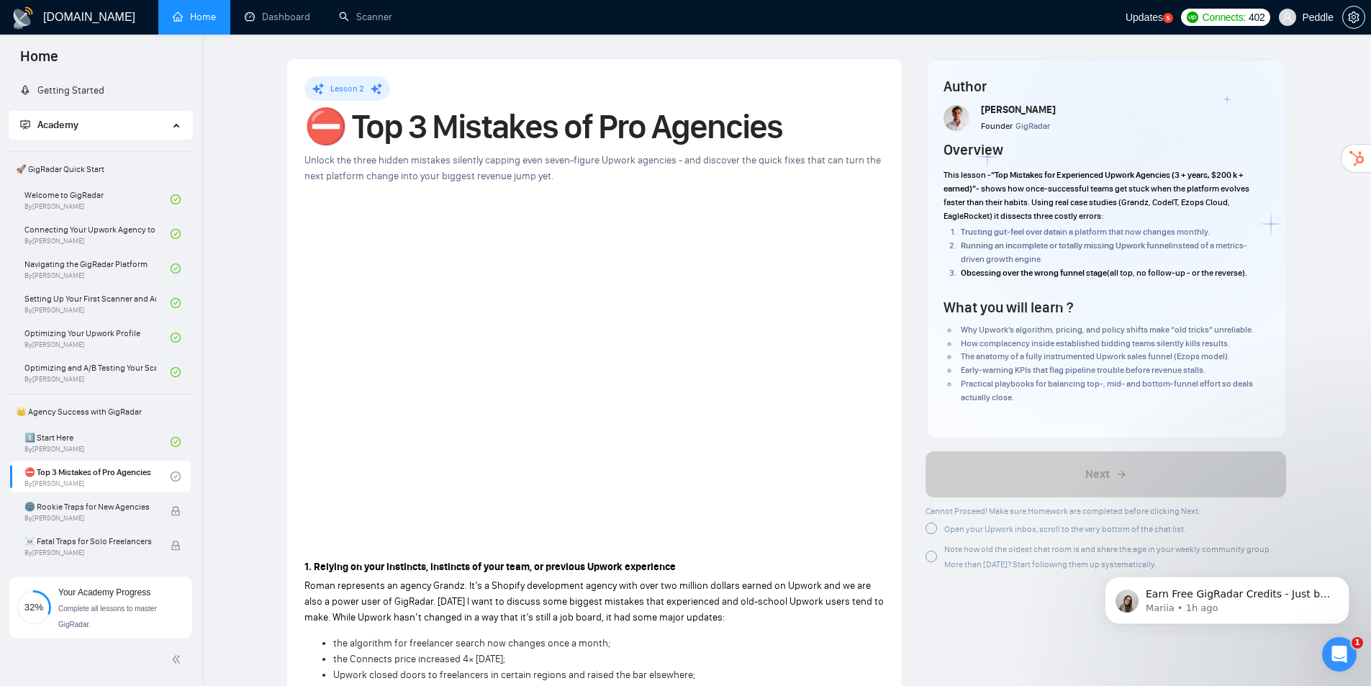
drag, startPoint x: 938, startPoint y: 530, endPoint x: 929, endPoint y: 540, distance: 13.7
click at [938, 530] on div "Open your Upwork inbox, scroll to the very bottom of the chat list." at bounding box center [1055, 528] width 260 height 15
click at [935, 557] on div at bounding box center [931, 554] width 12 height 12
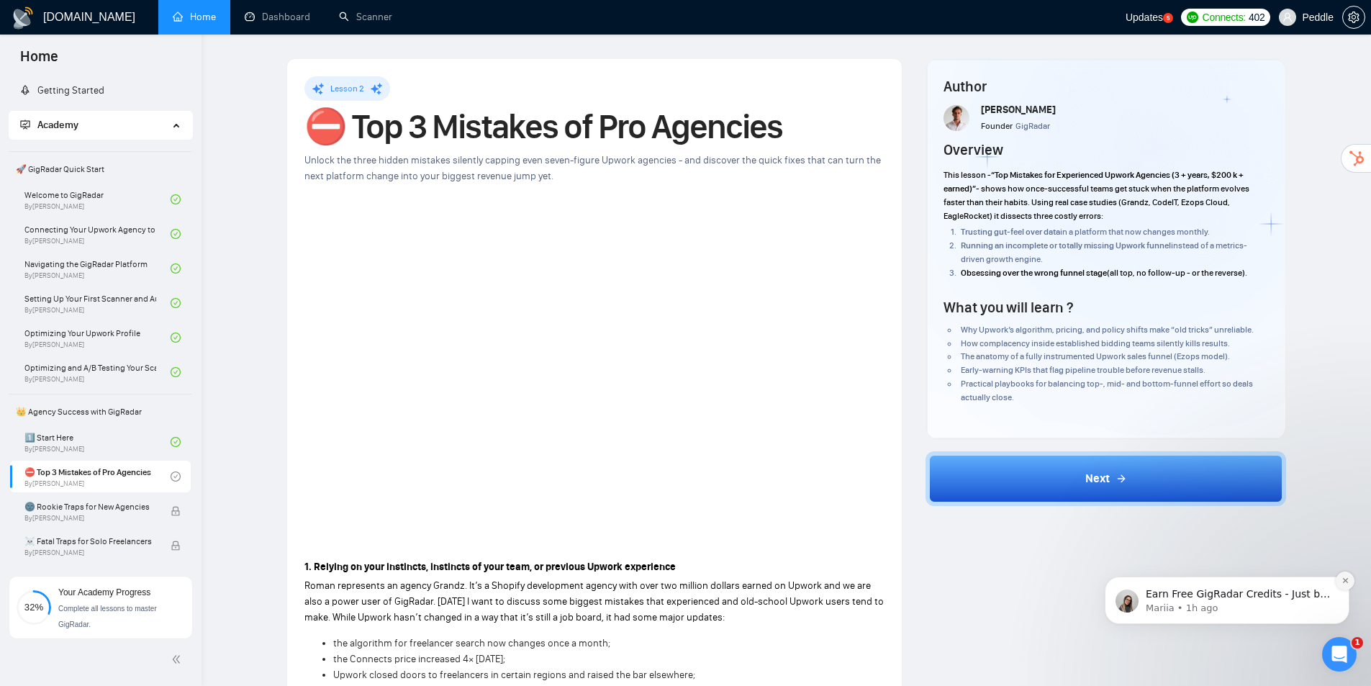
click at [1345, 585] on button "Dismiss notification" at bounding box center [1344, 580] width 19 height 19
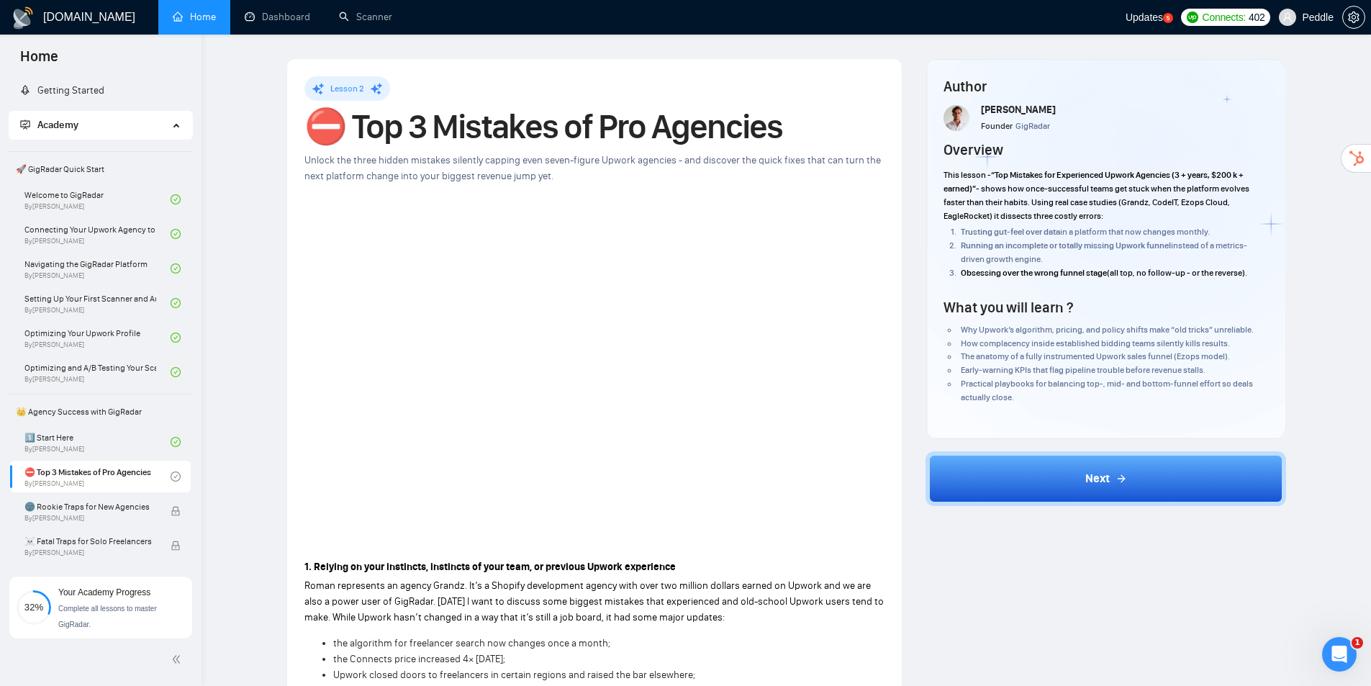
click at [1341, 654] on icon "Open Intercom Messenger" at bounding box center [1339, 654] width 10 height 12
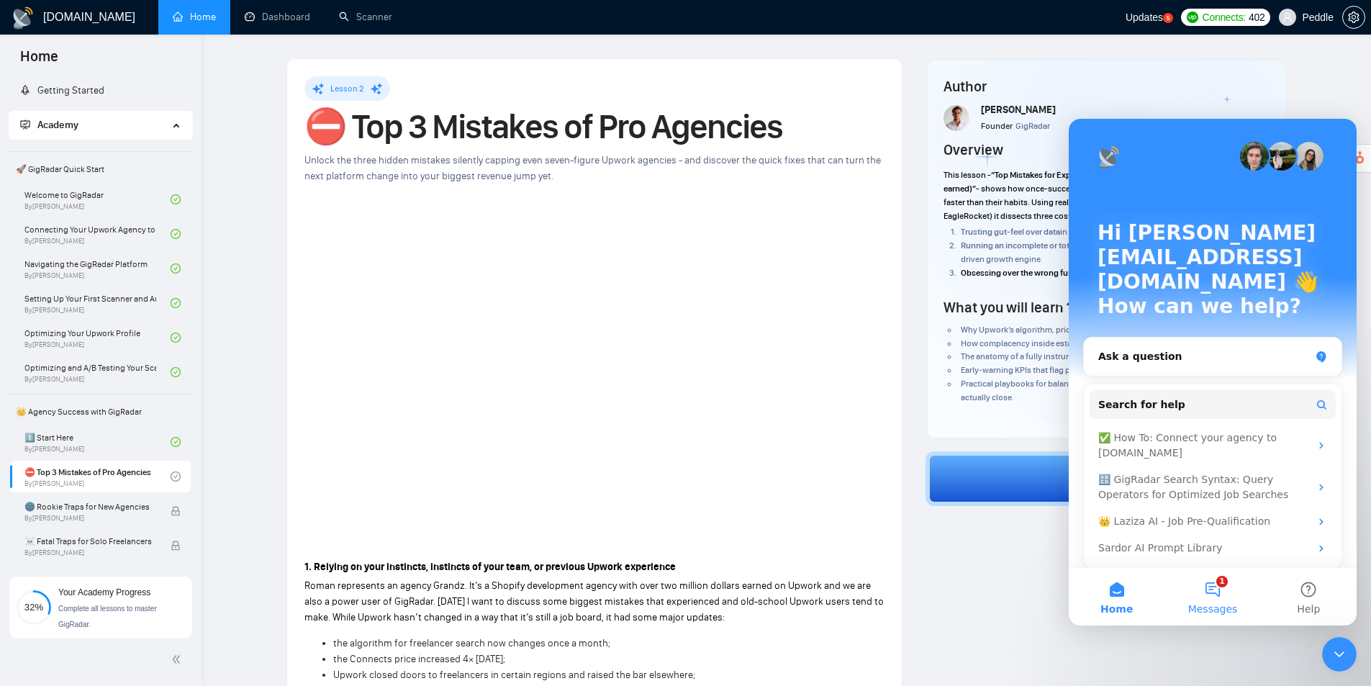
click at [1231, 609] on span "Messages" at bounding box center [1213, 609] width 50 height 10
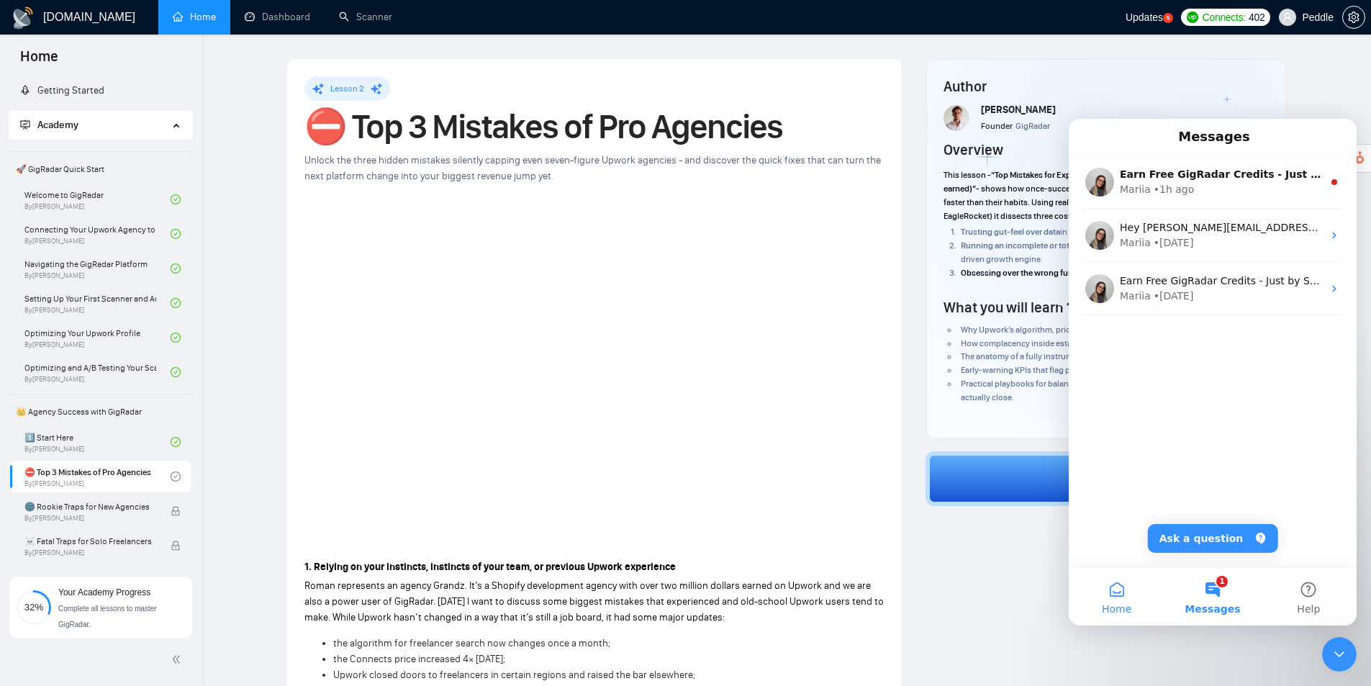
drag, startPoint x: 1121, startPoint y: 597, endPoint x: 1142, endPoint y: 603, distance: 21.6
click at [1137, 602] on button "Home" at bounding box center [1117, 597] width 96 height 58
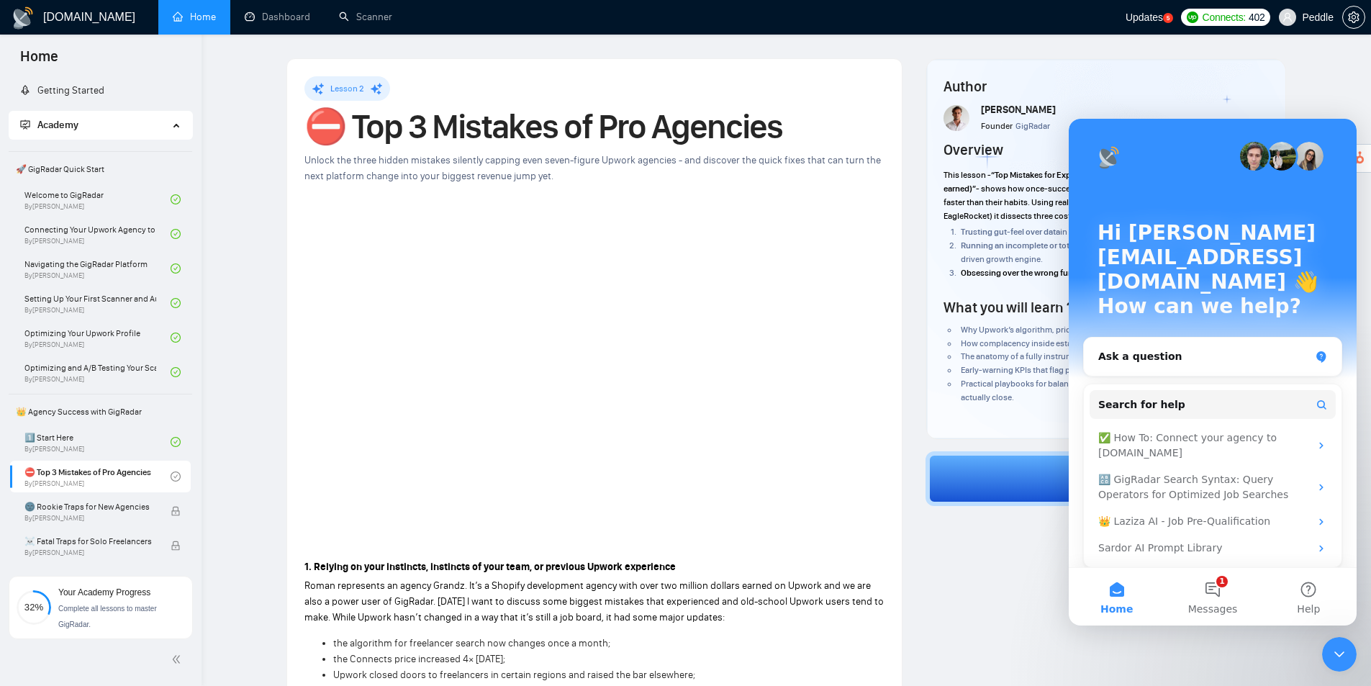
drag, startPoint x: 1335, startPoint y: 648, endPoint x: 1328, endPoint y: 647, distance: 7.9
click at [1336, 648] on icon "Close Intercom Messenger" at bounding box center [1338, 653] width 17 height 17
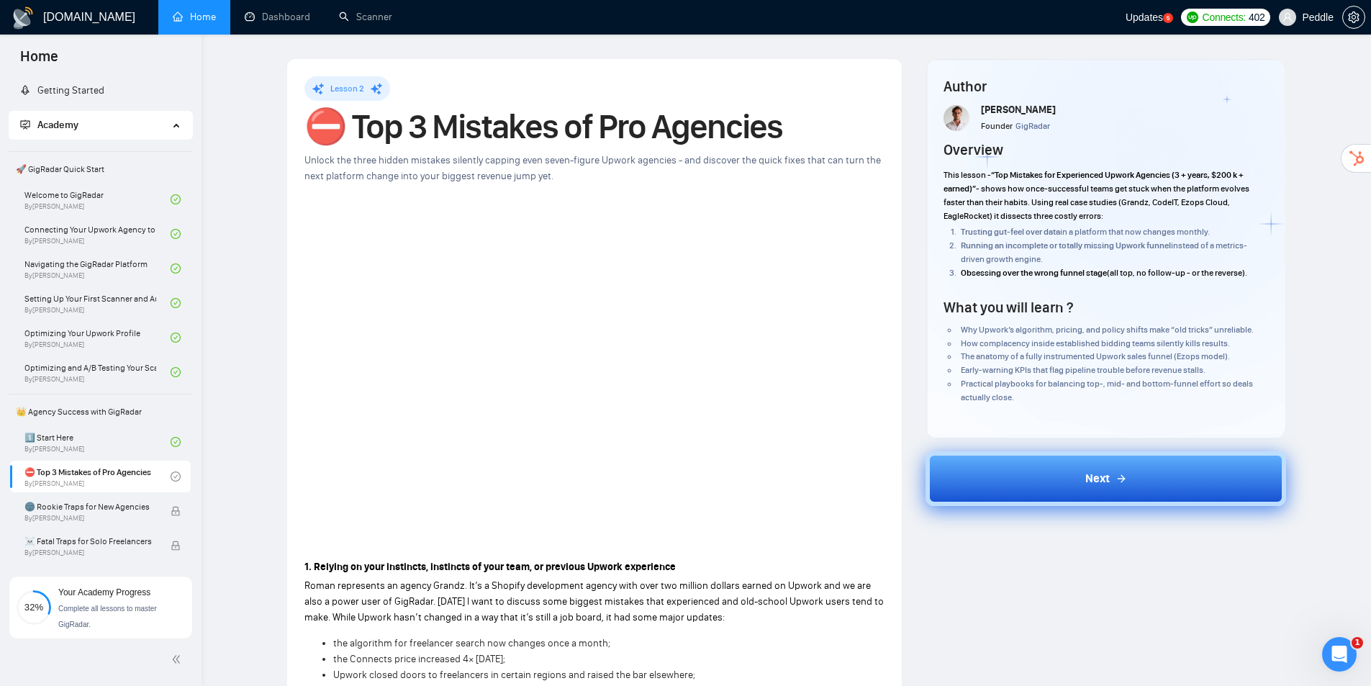
click at [1142, 479] on button "Next" at bounding box center [1105, 478] width 360 height 55
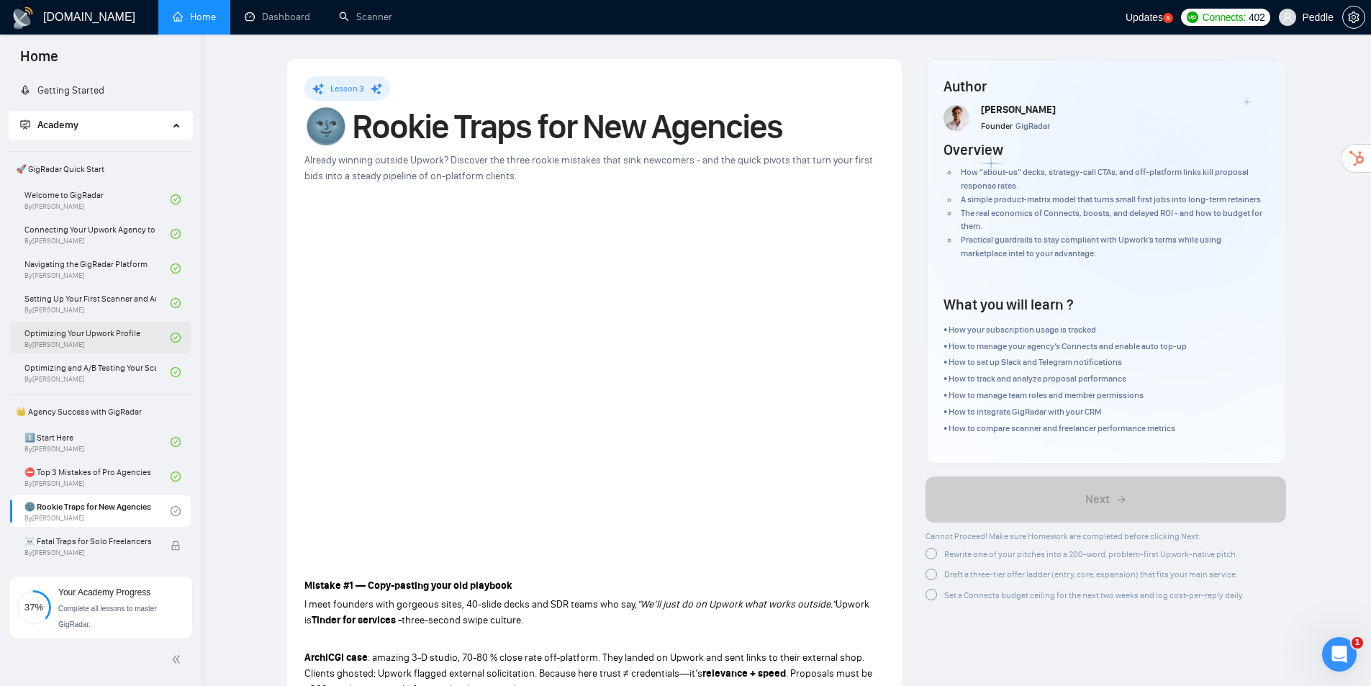
drag, startPoint x: 191, startPoint y: 325, endPoint x: 178, endPoint y: 349, distance: 27.0
click at [176, 353] on ul "Getting Started Academy 🚀 GigRadar Quick Start Welcome to GigRadar By [PERSON_N…" at bounding box center [100, 525] width 201 height 899
